Goal: Obtain resource: Obtain resource

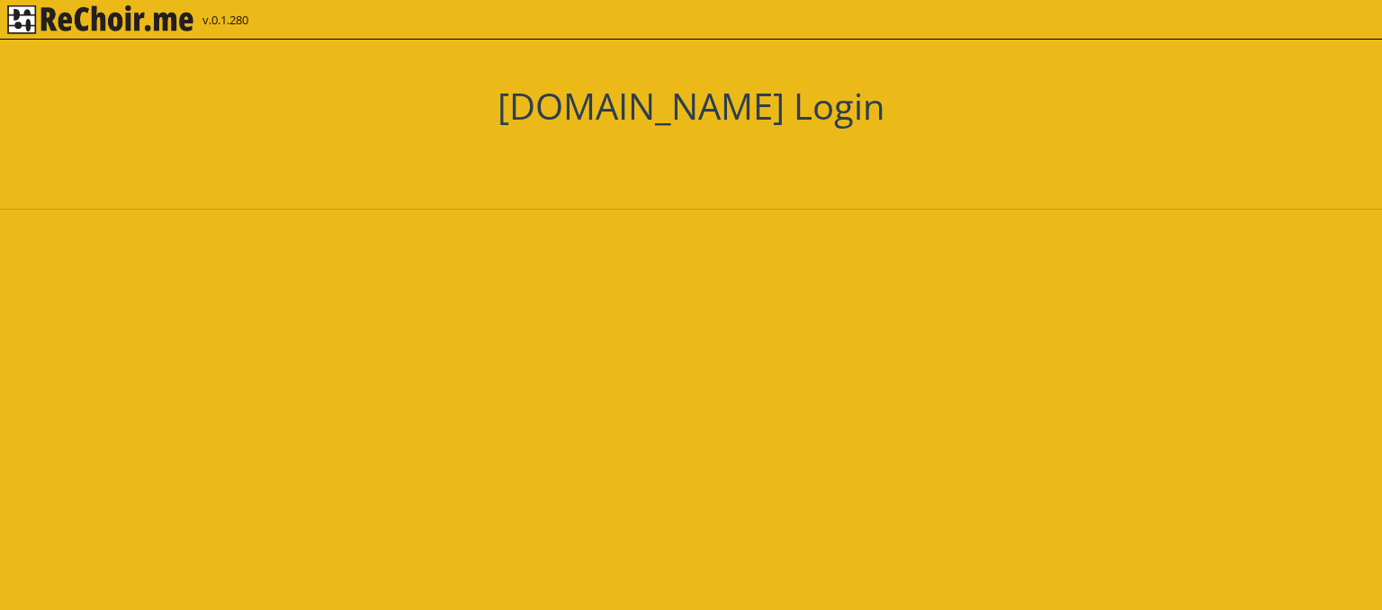
click at [648, 165] on div "Zaloguj się przez Google. Otwiera się w nowej karcie" at bounding box center [660, 162] width 208 height 40
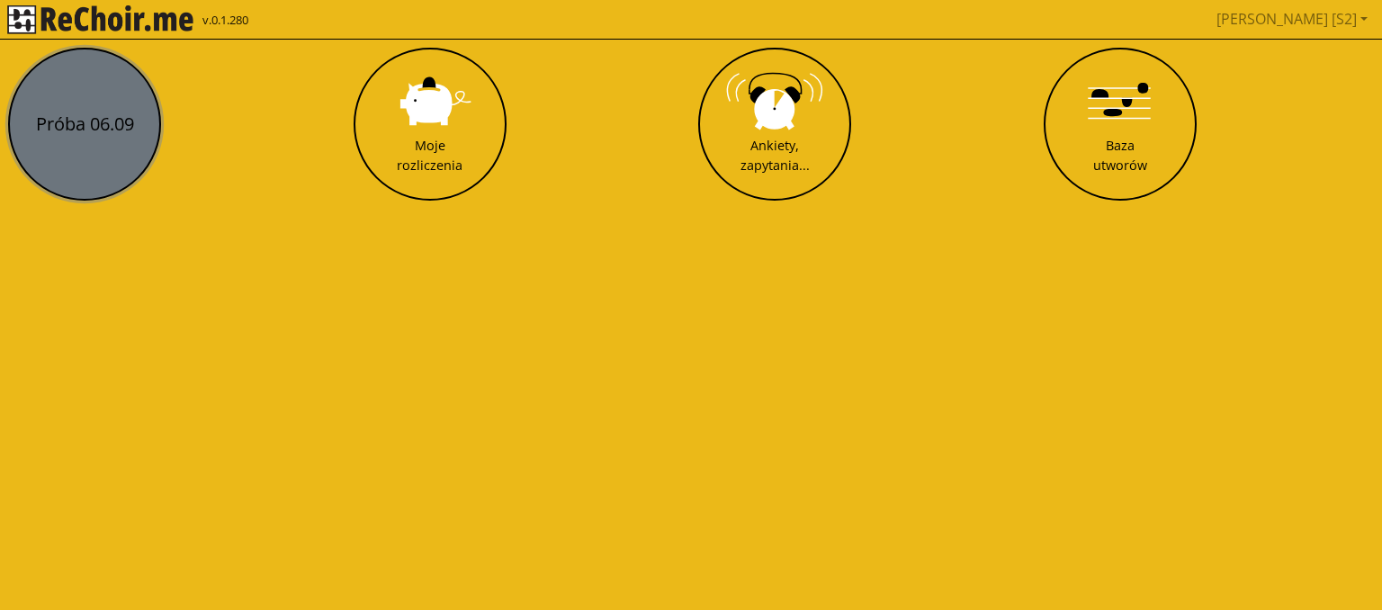
click at [77, 113] on button "Próba 06.09" at bounding box center [84, 124] width 153 height 153
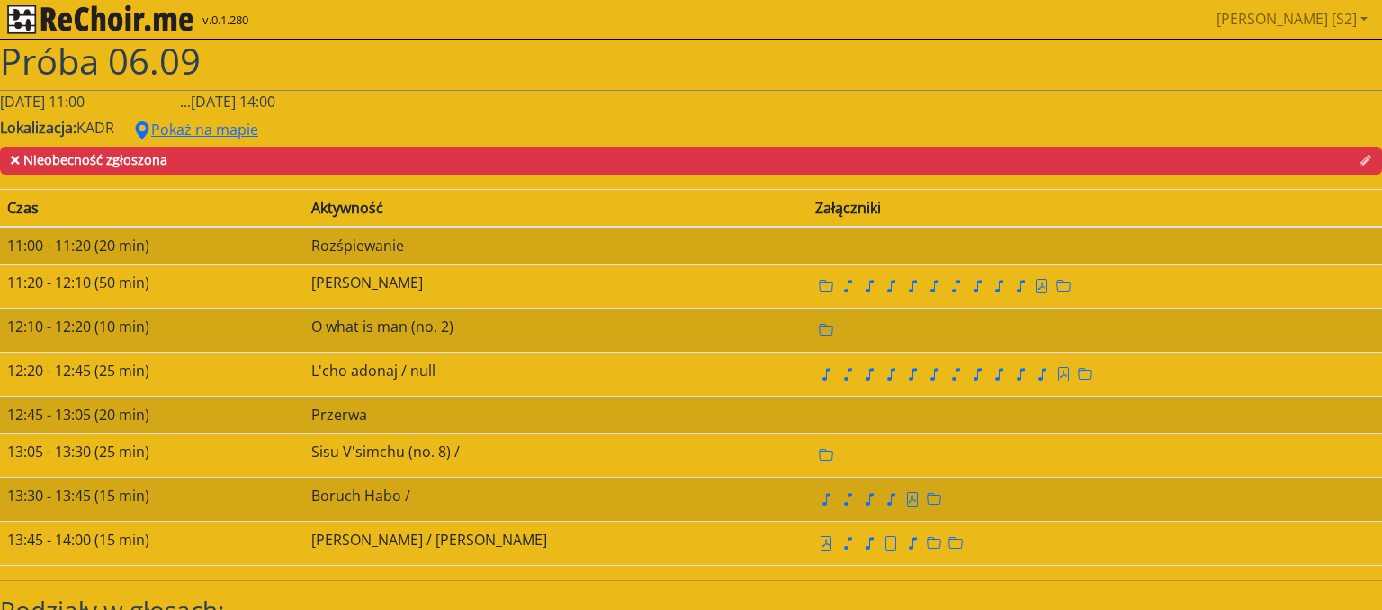
click at [19, 11] on img "rekłajer mi" at bounding box center [100, 19] width 186 height 29
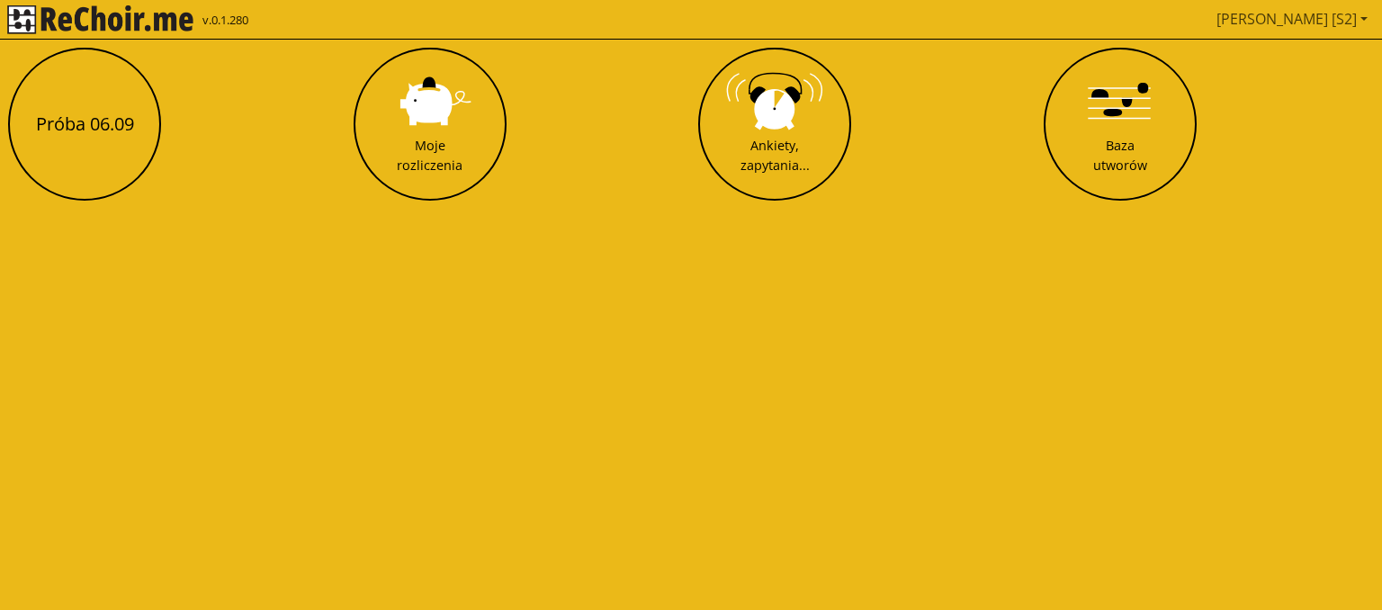
click at [1339, 17] on link "[PERSON_NAME] [S2]" at bounding box center [1292, 19] width 166 height 36
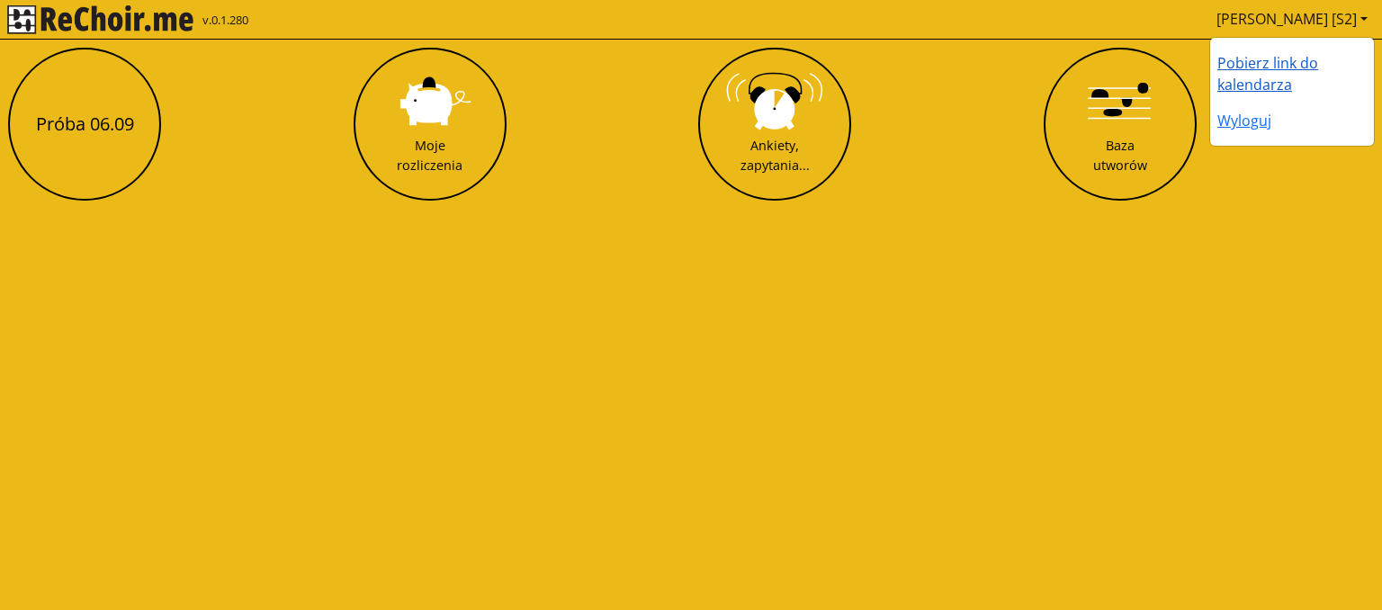
click at [1294, 61] on link "Pobierz link do kalendarza" at bounding box center [1268, 73] width 101 height 41
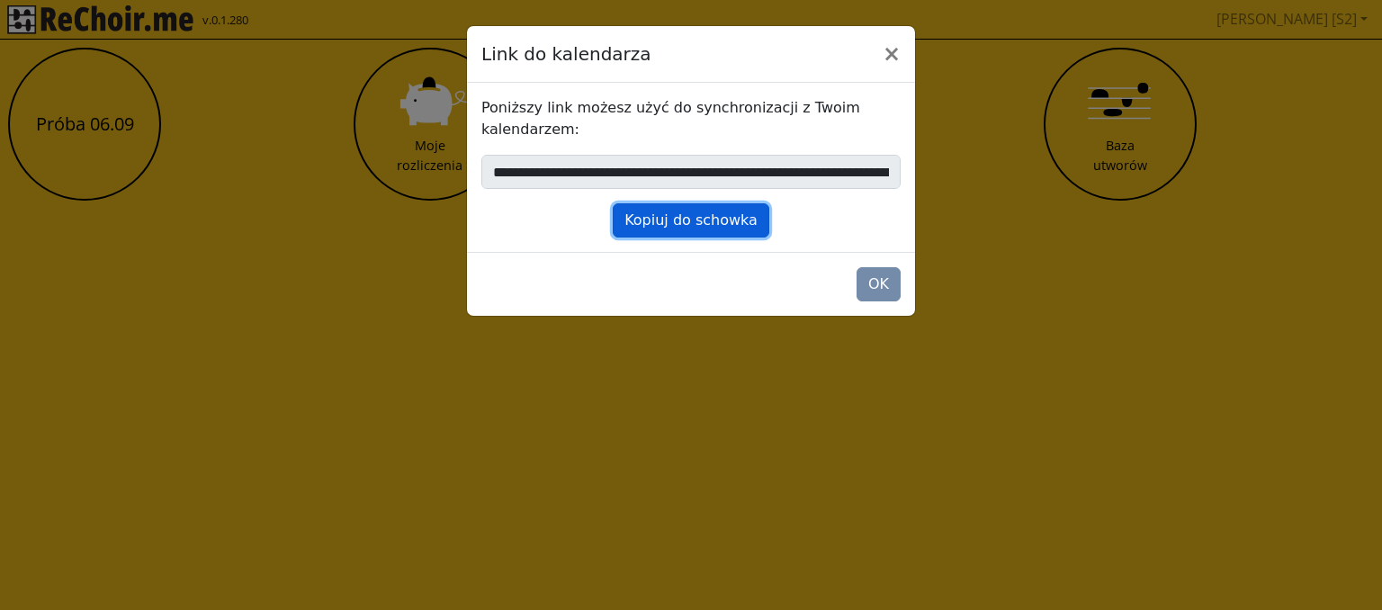
click at [732, 220] on button "Kopiuj do schowka" at bounding box center [691, 220] width 157 height 34
click at [897, 55] on button "×" at bounding box center [891, 54] width 47 height 50
